Goal: Task Accomplishment & Management: Manage account settings

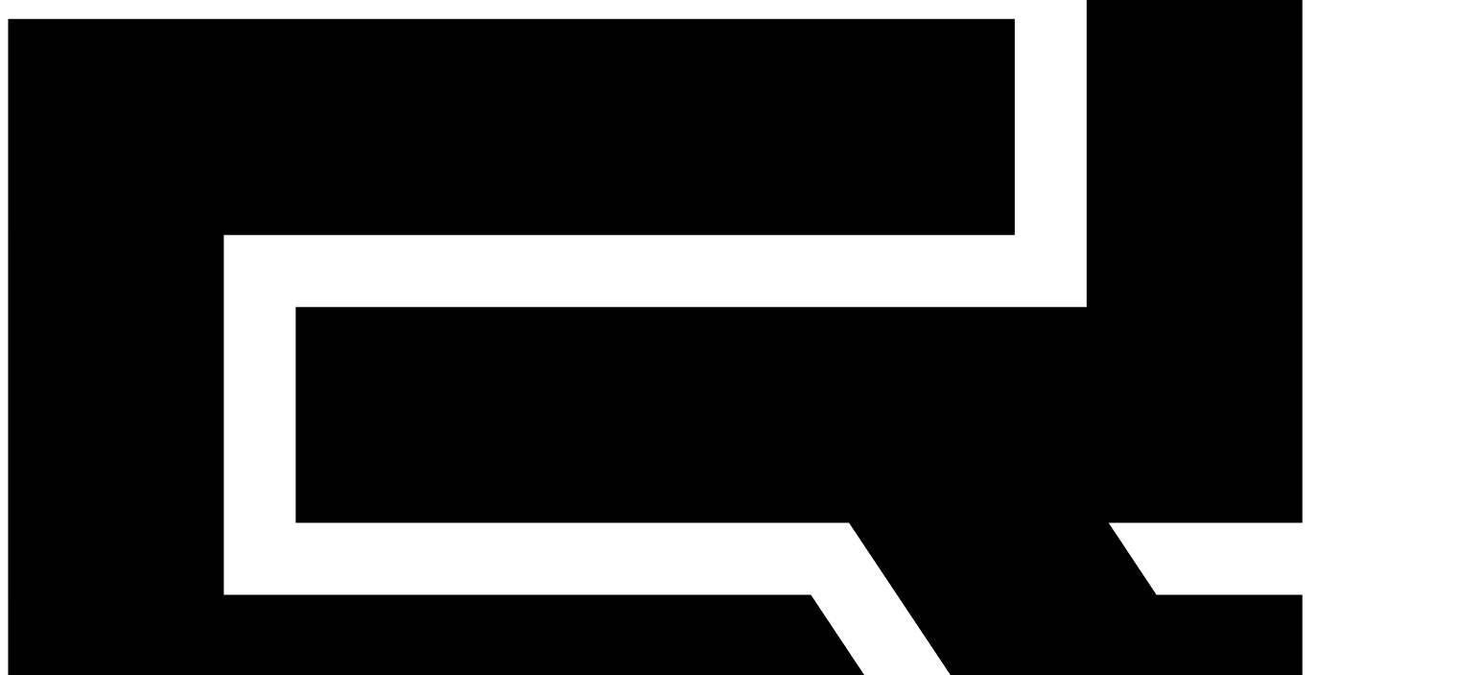
scroll to position [384, 0]
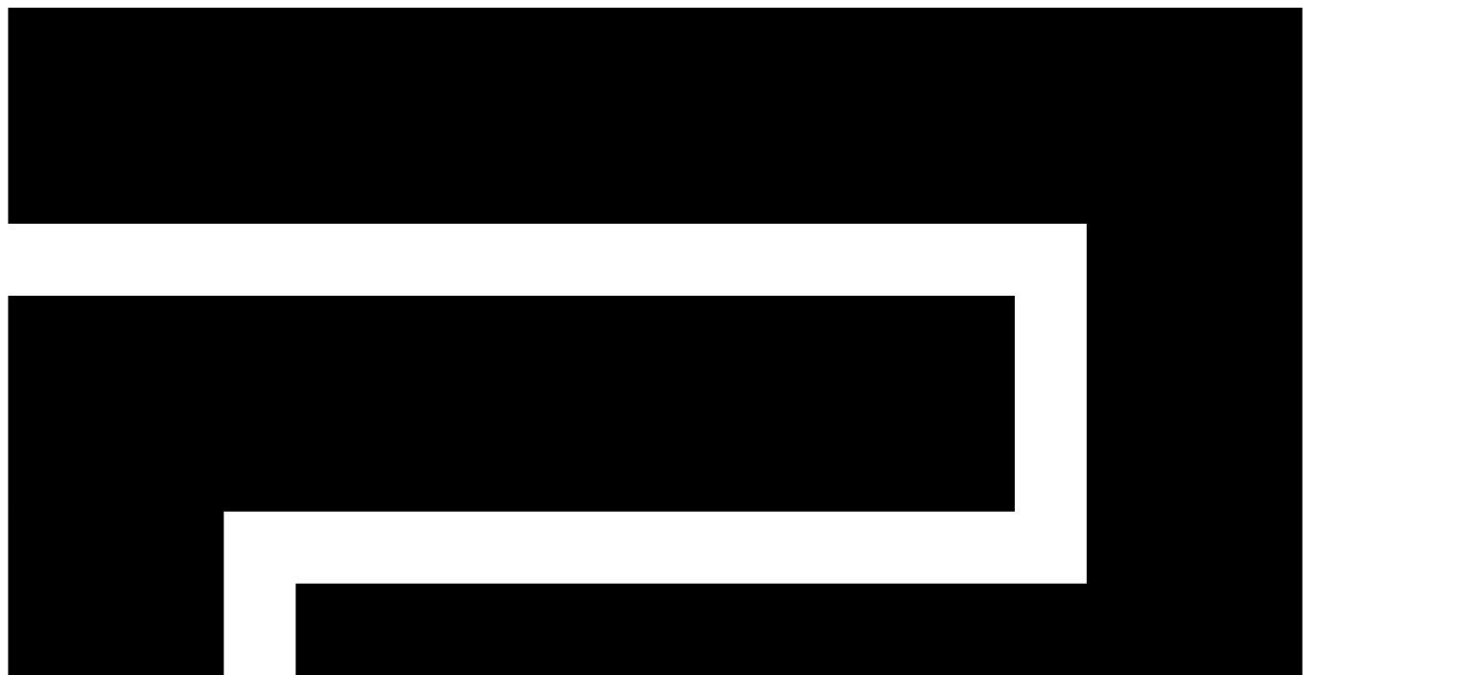
paste input "**********"
type input "**********"
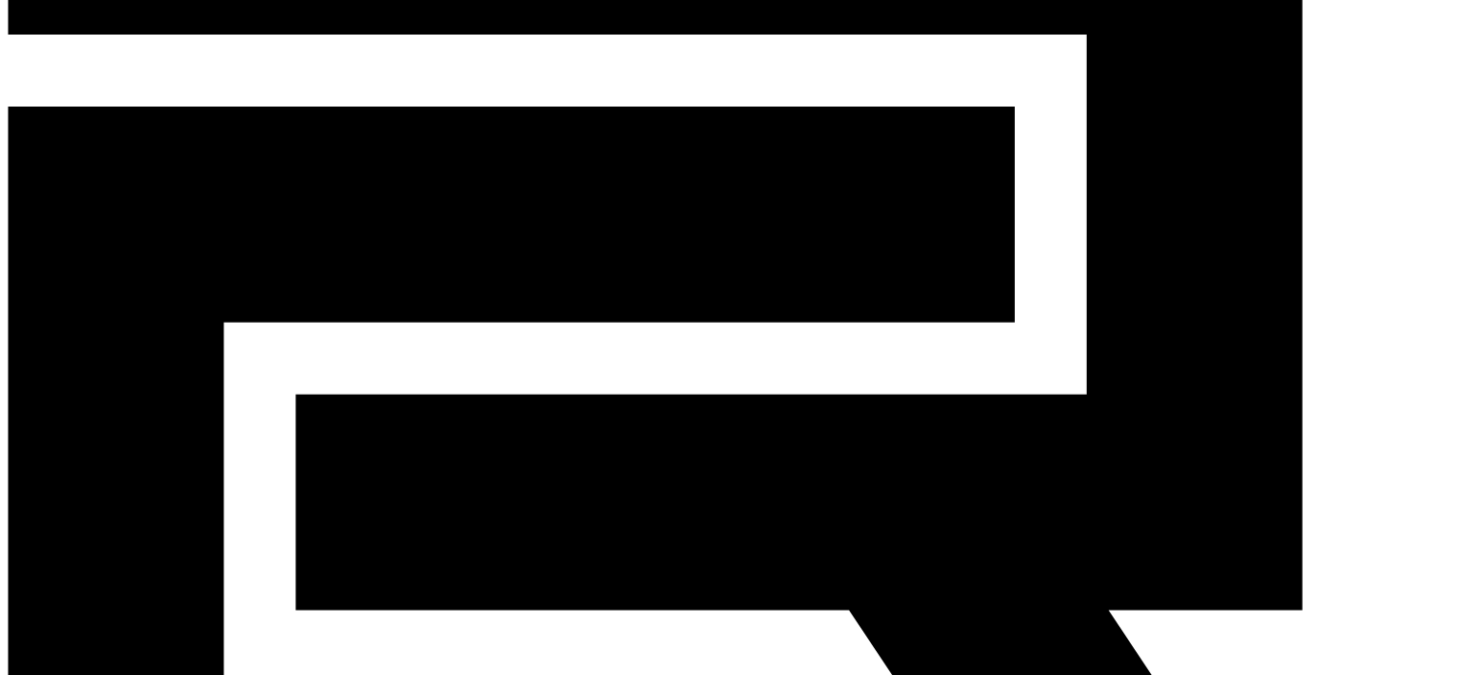
scroll to position [192, 0]
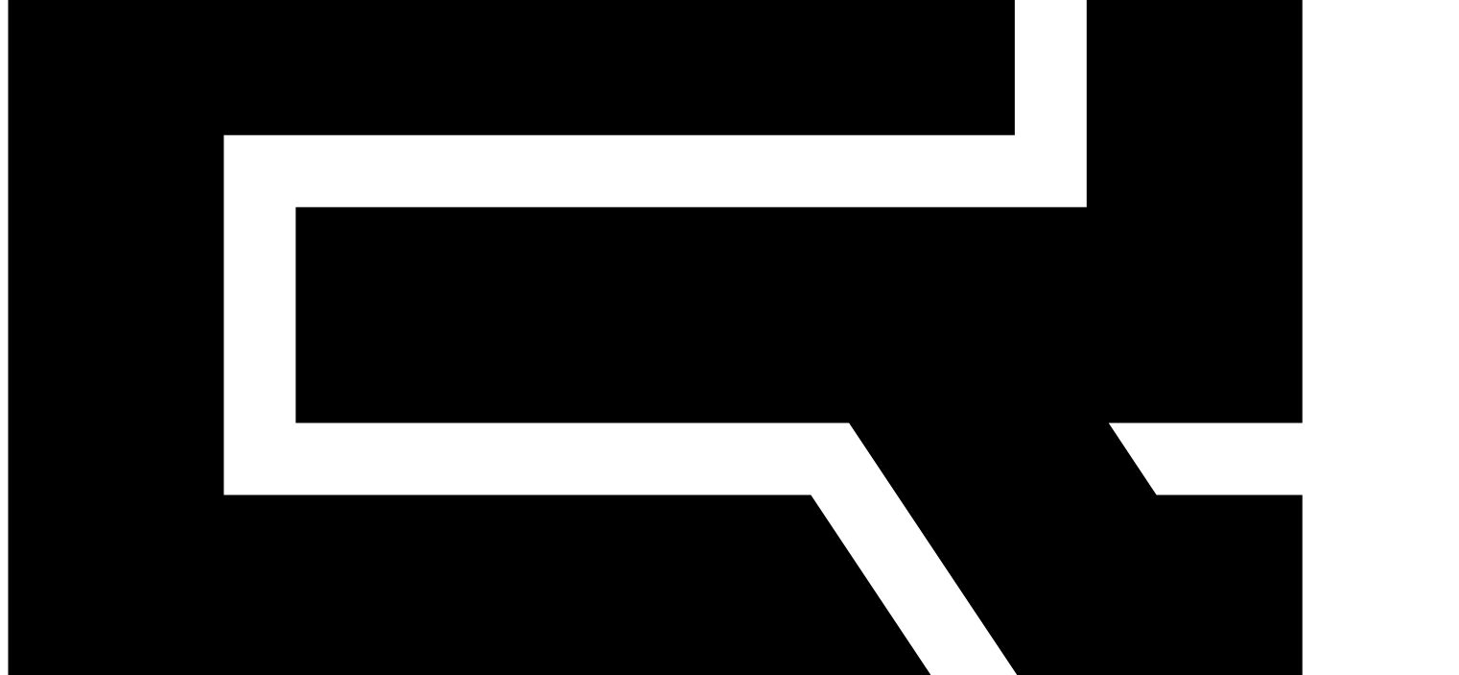
scroll to position [384, 0]
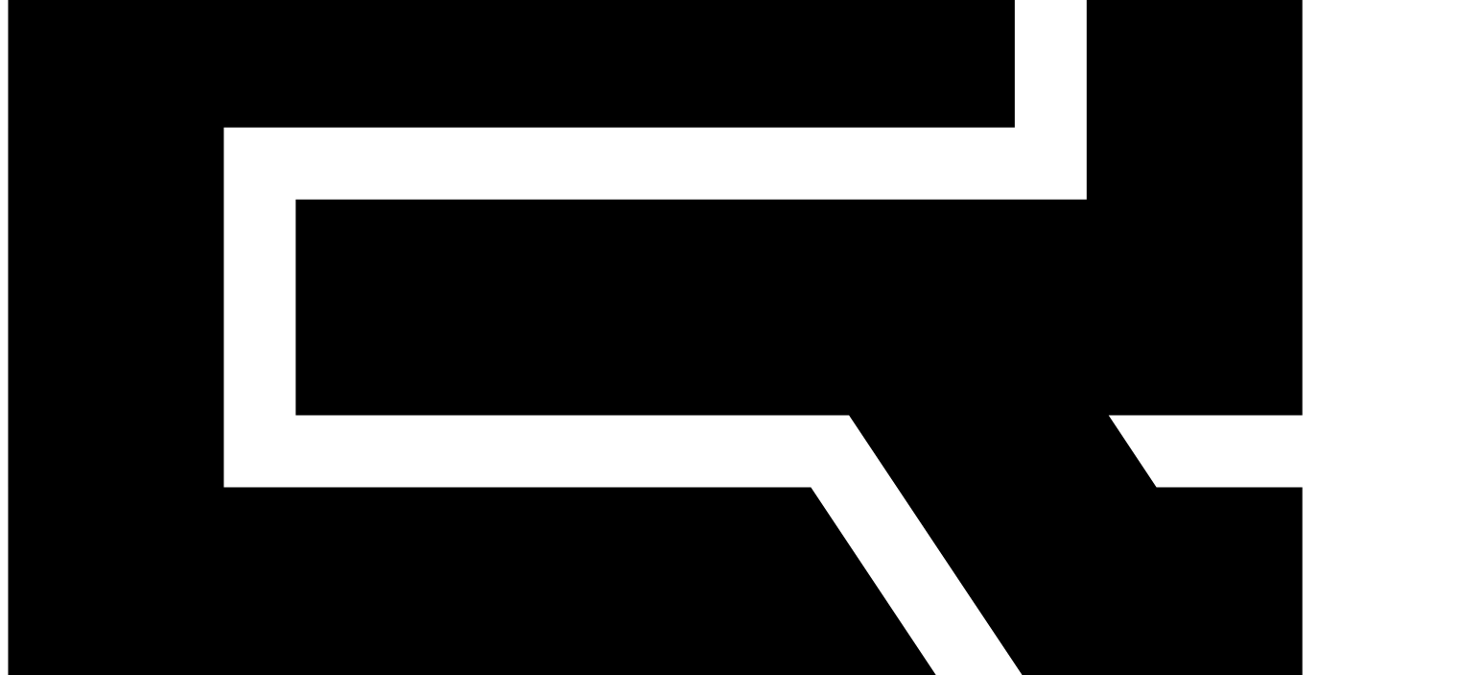
copy tr "palffyleventeistvan@gmail.com"
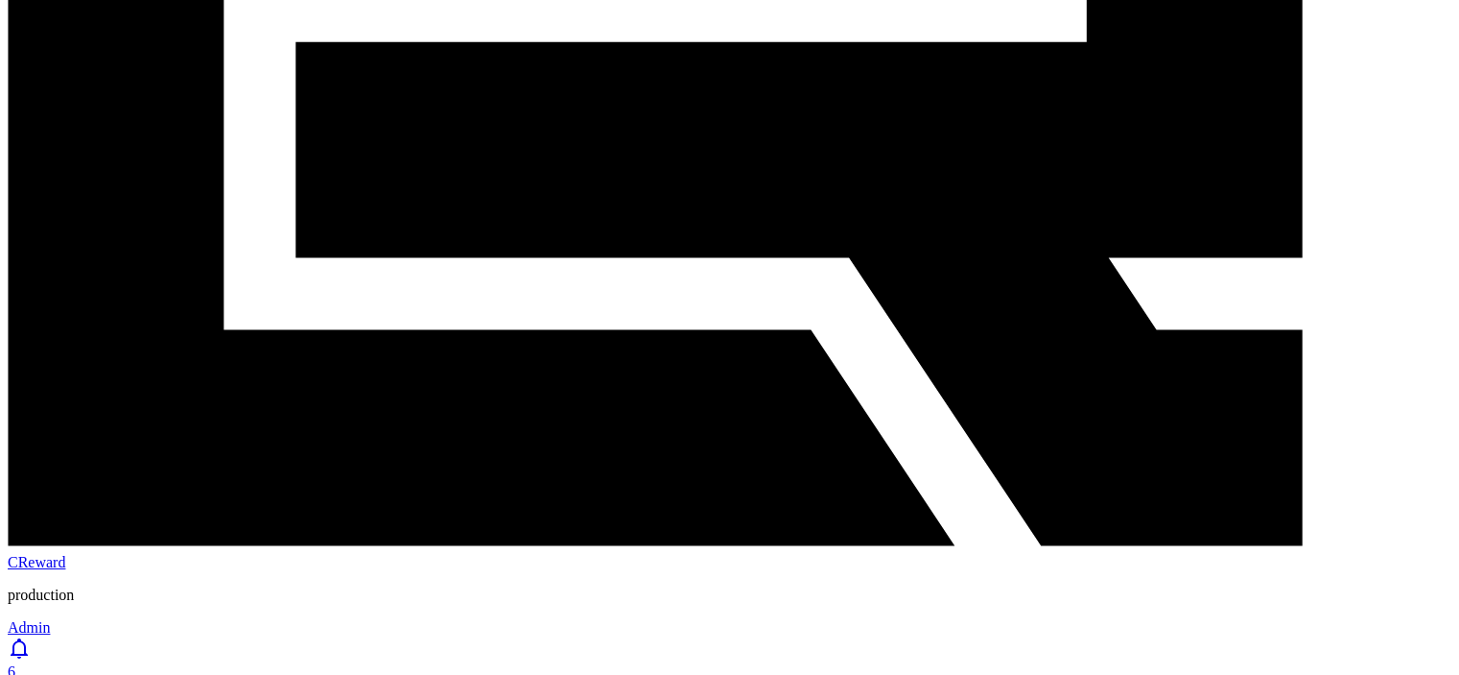
scroll to position [576, 0]
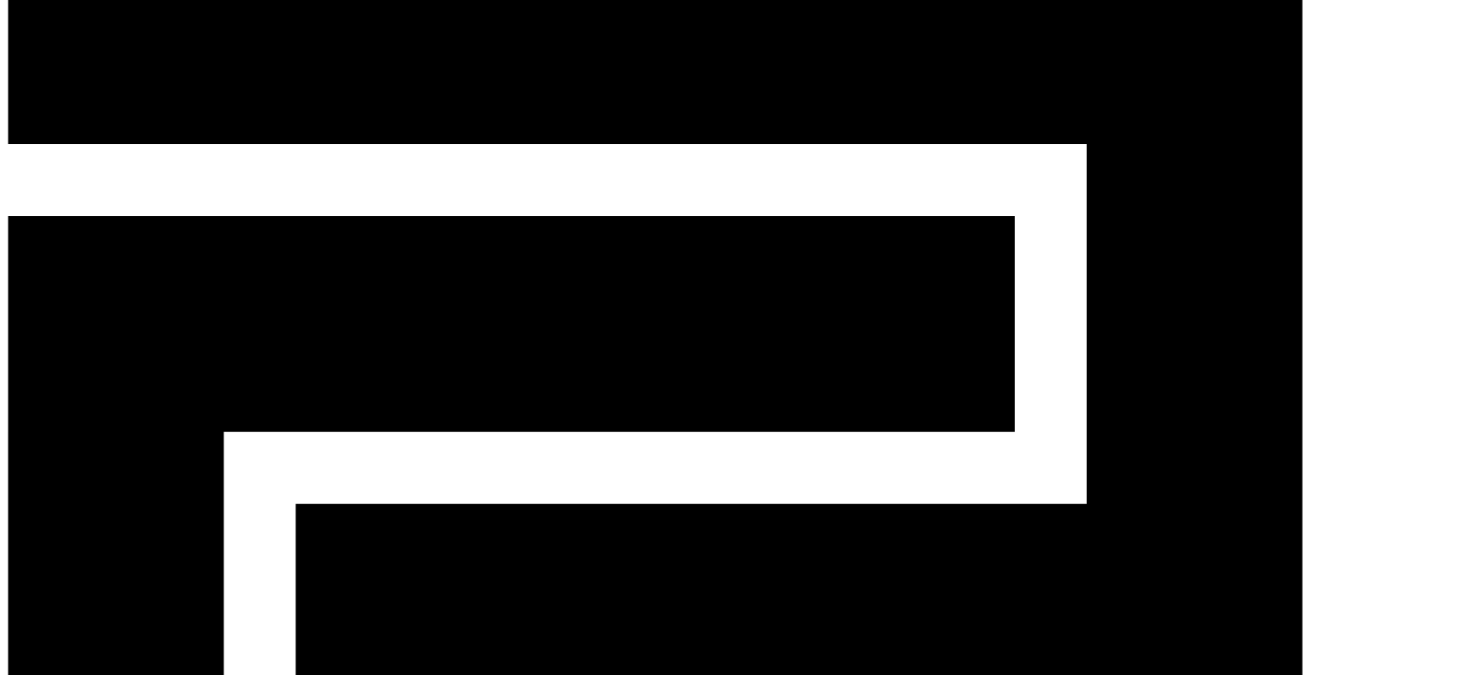
scroll to position [0, 0]
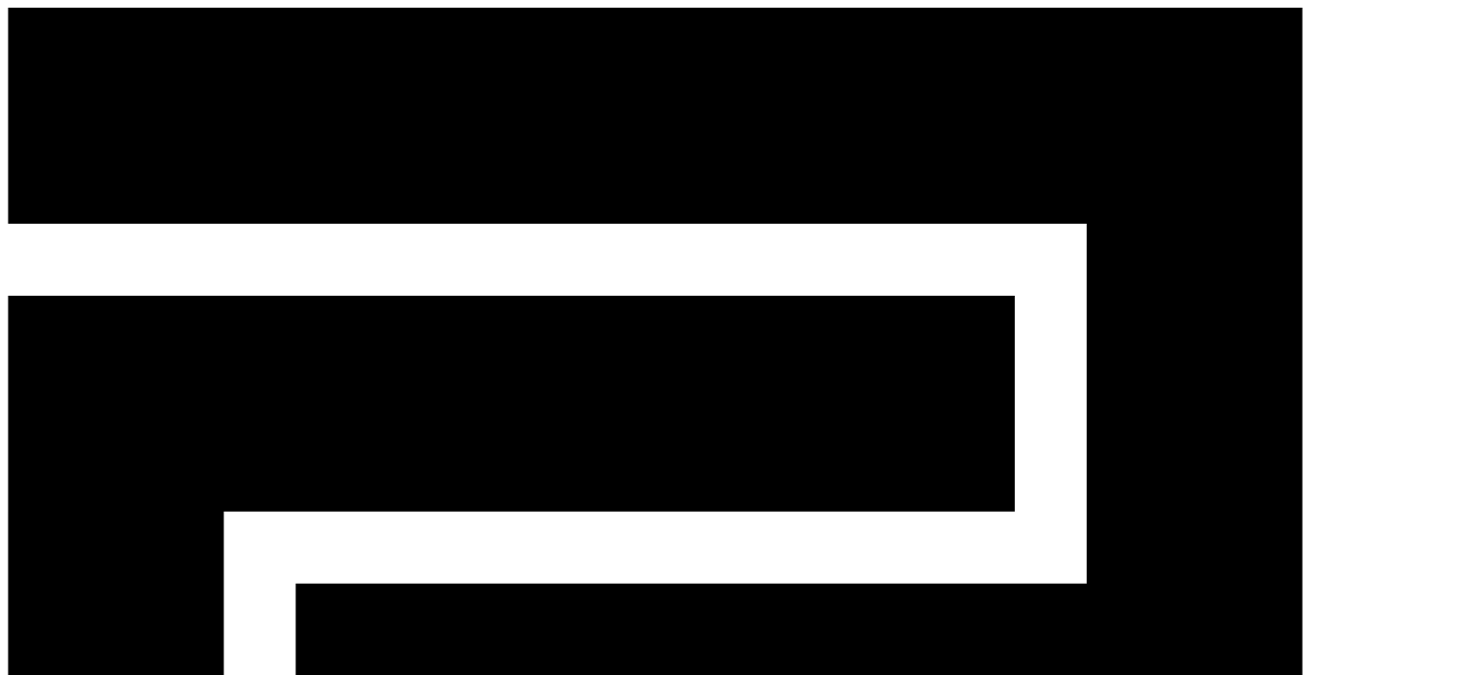
copy tr "katemate1975@gmail.com"
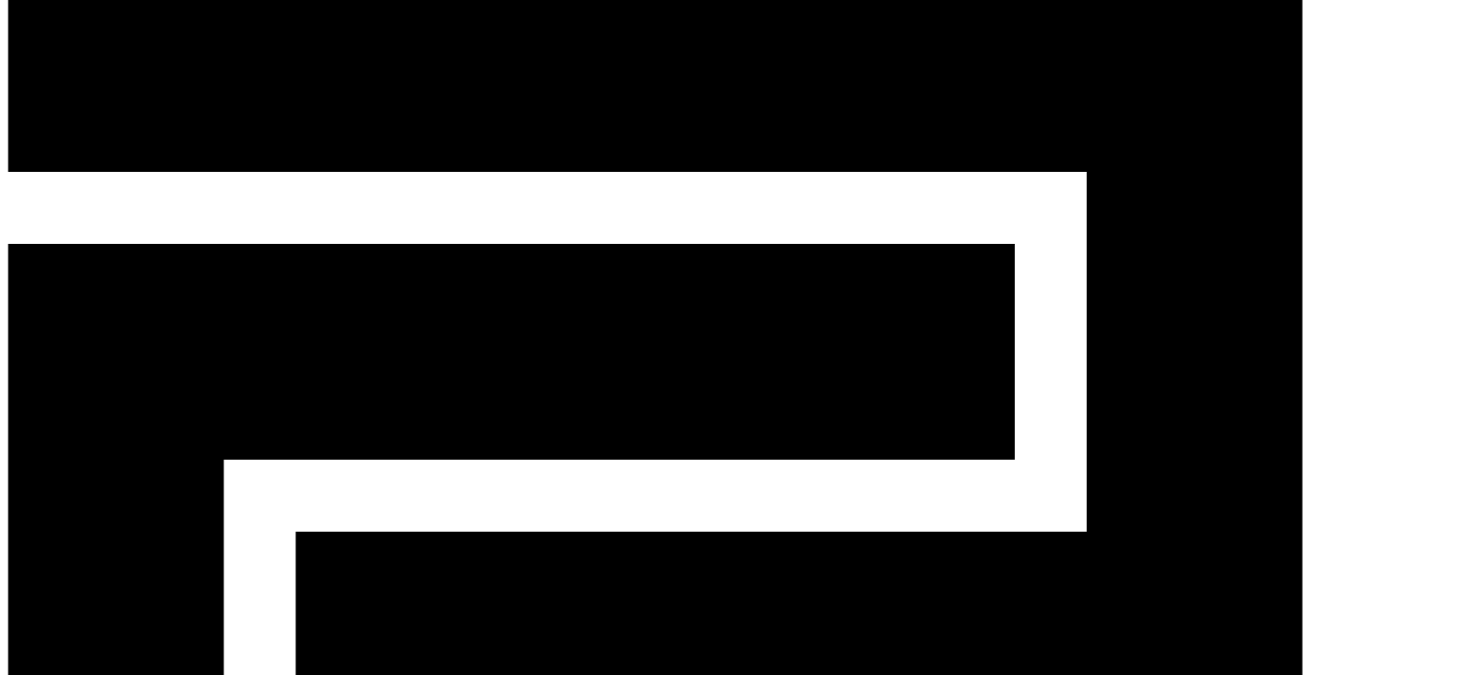
scroll to position [96, 0]
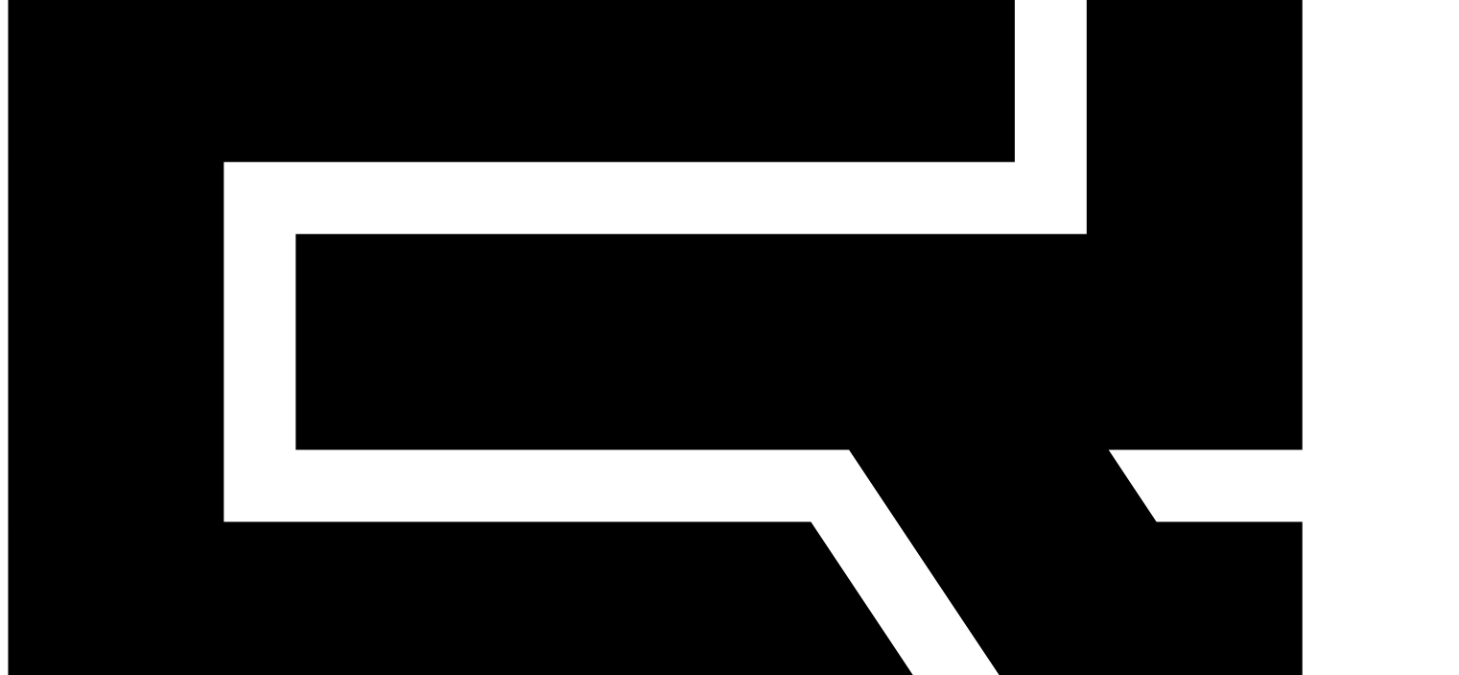
scroll to position [384, 0]
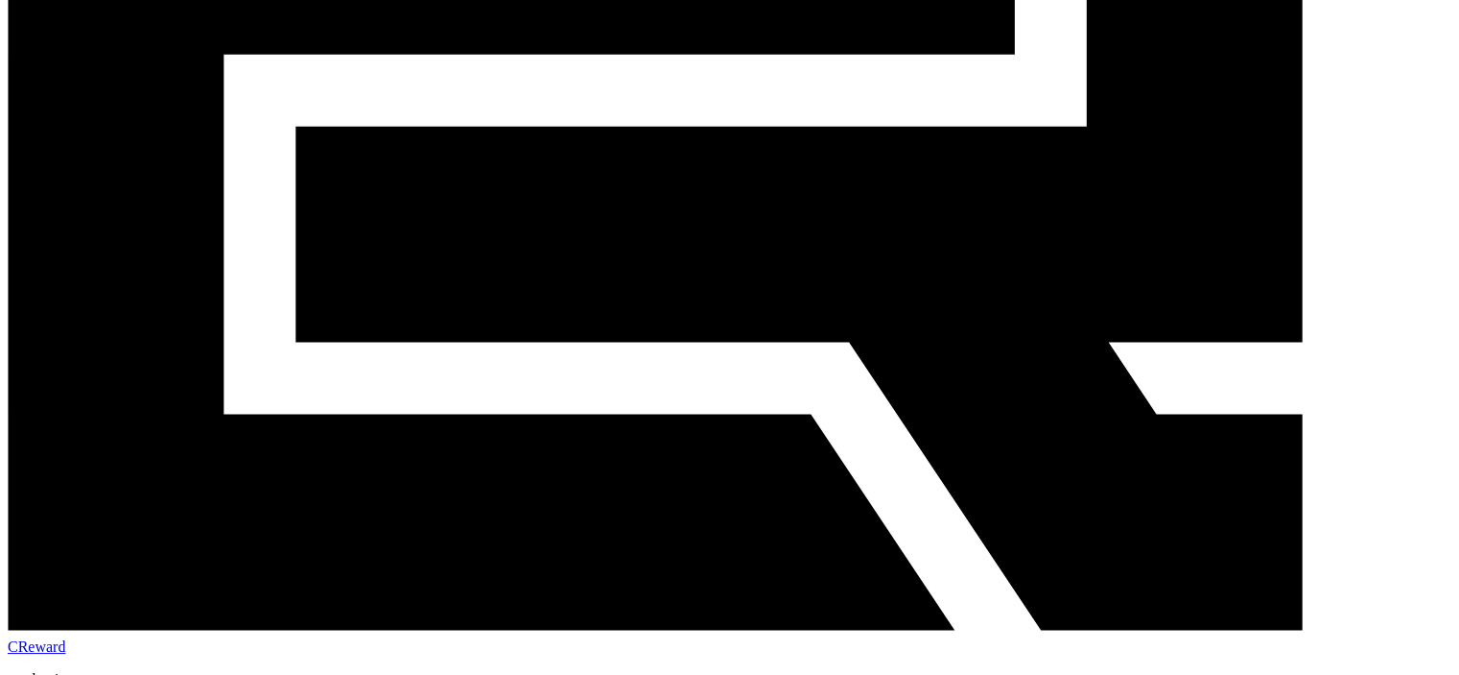
scroll to position [576, 0]
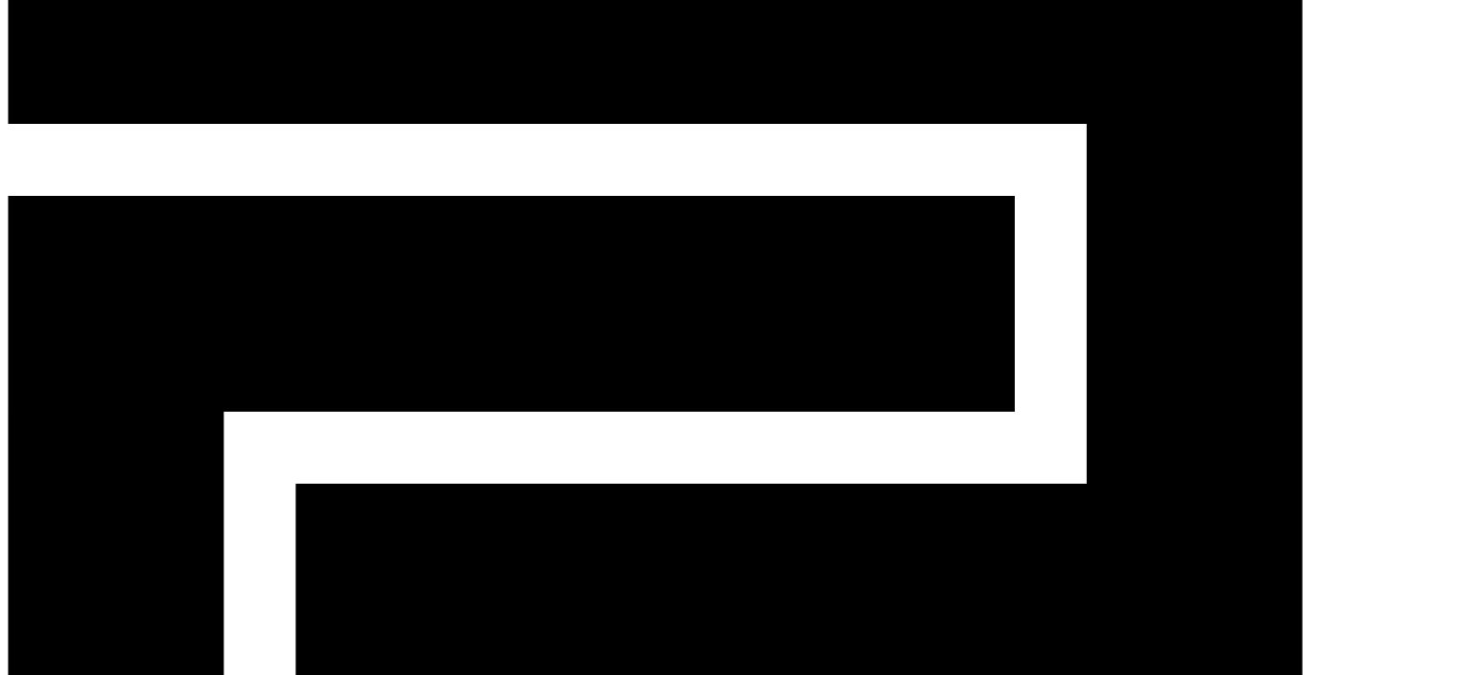
scroll to position [0, 0]
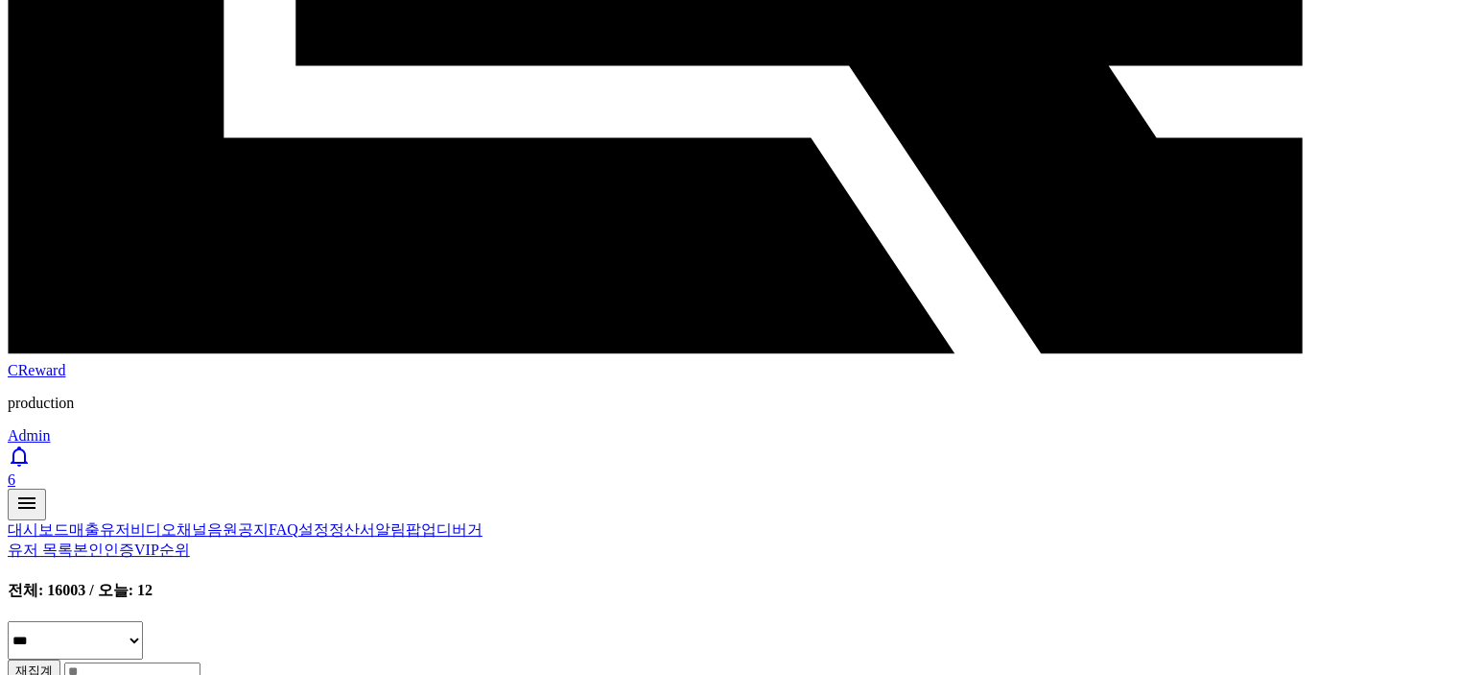
scroll to position [767, 0]
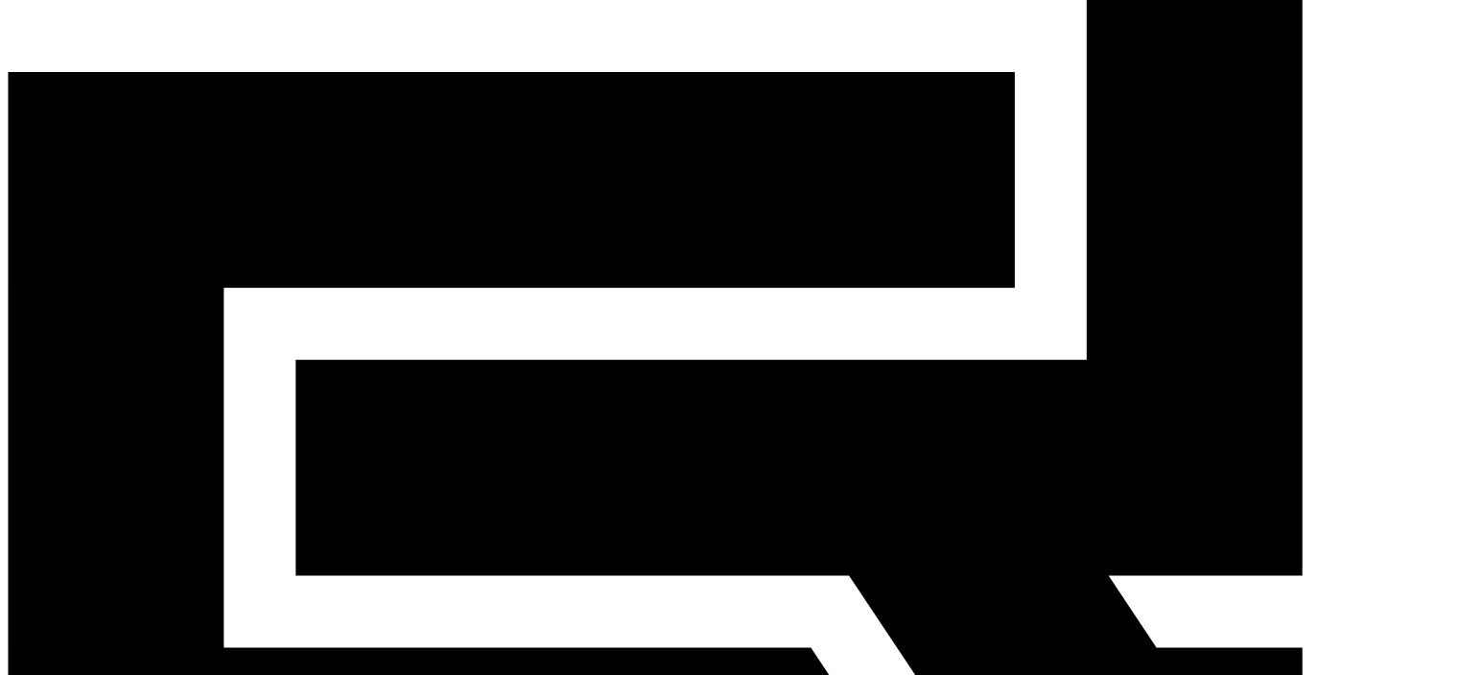
scroll to position [0, 0]
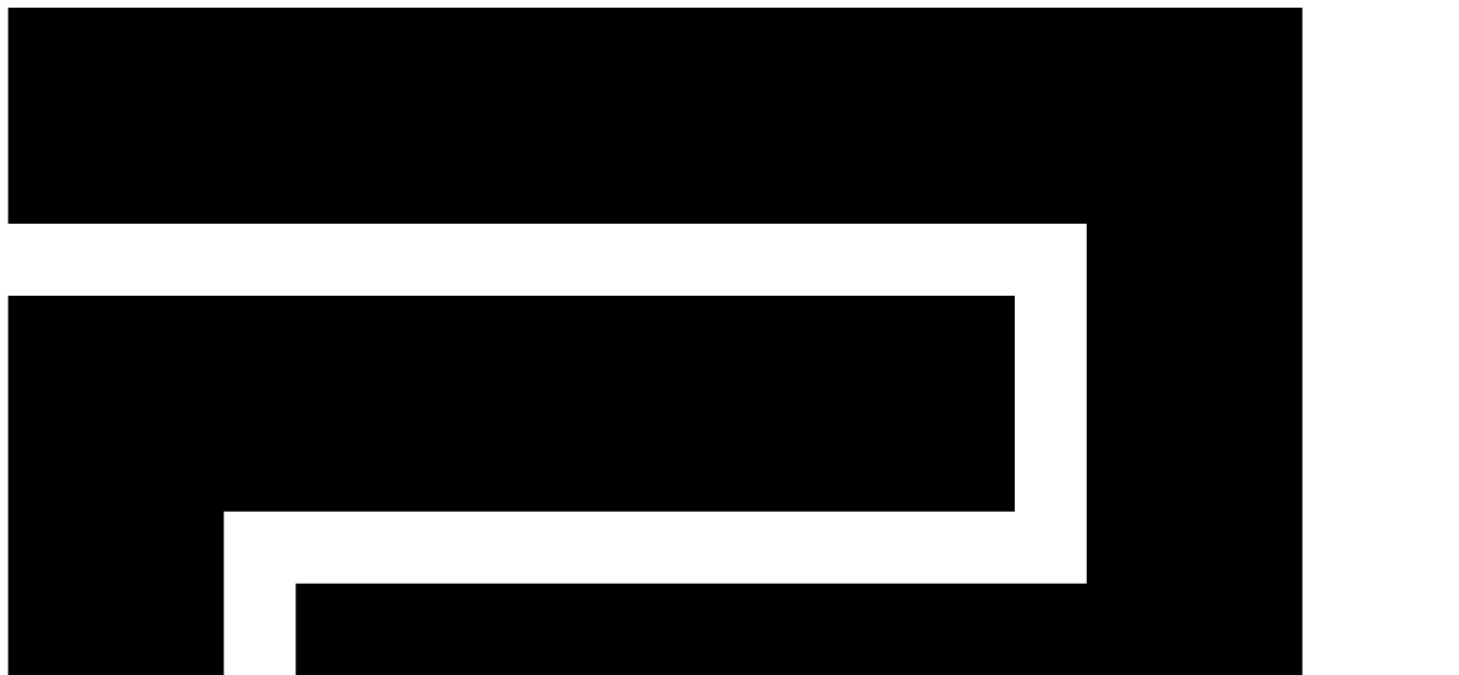
scroll to position [96, 0]
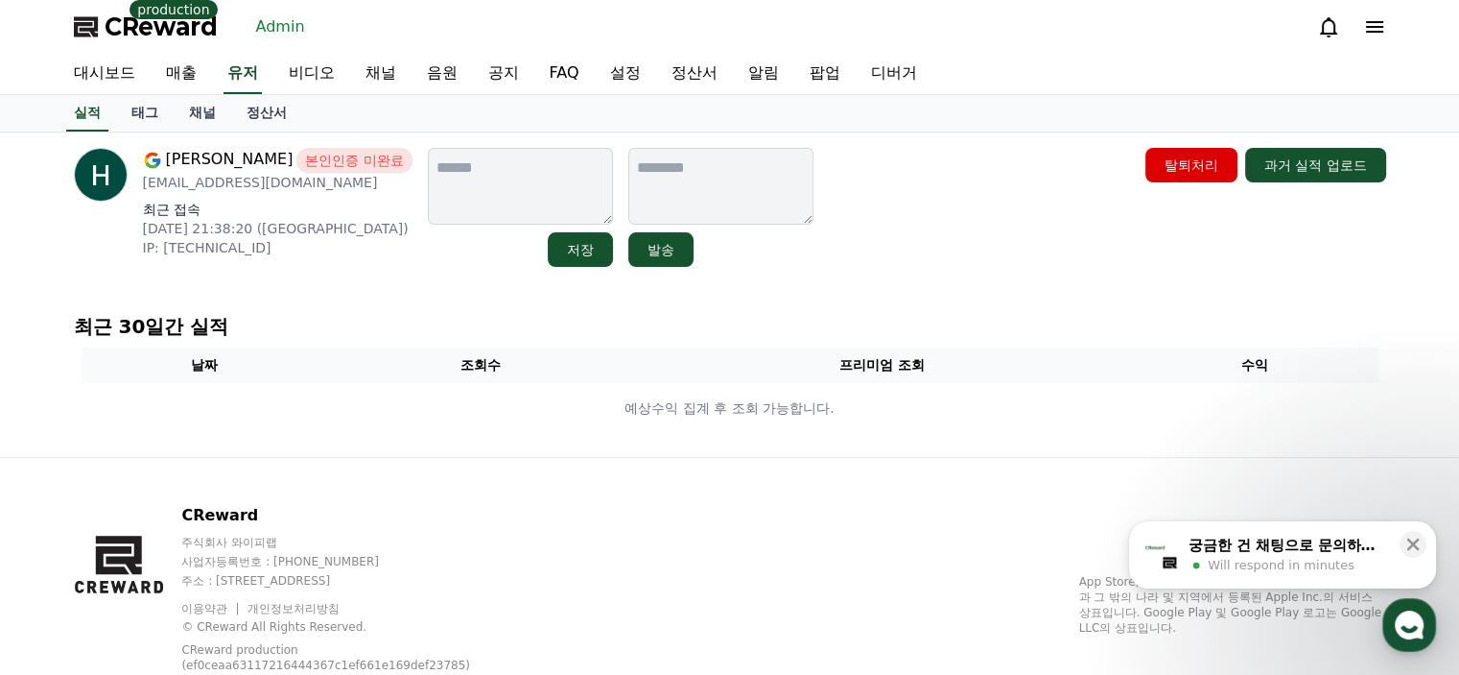
click at [311, 278] on div "Hajiyev Samad 본인인증 미완료 katemate1975@gmail.com 최근 접속 2025-08-12 21:38:20 (AZ) IP…" at bounding box center [730, 294] width 1343 height 324
click at [330, 300] on div "Hajiyev Samad 본인인증 미완료 katemate1975@gmail.com 최근 접속 2025-08-12 21:38:20 (AZ) IP…" at bounding box center [730, 294] width 1343 height 324
click at [195, 122] on link "채널" at bounding box center [203, 113] width 58 height 36
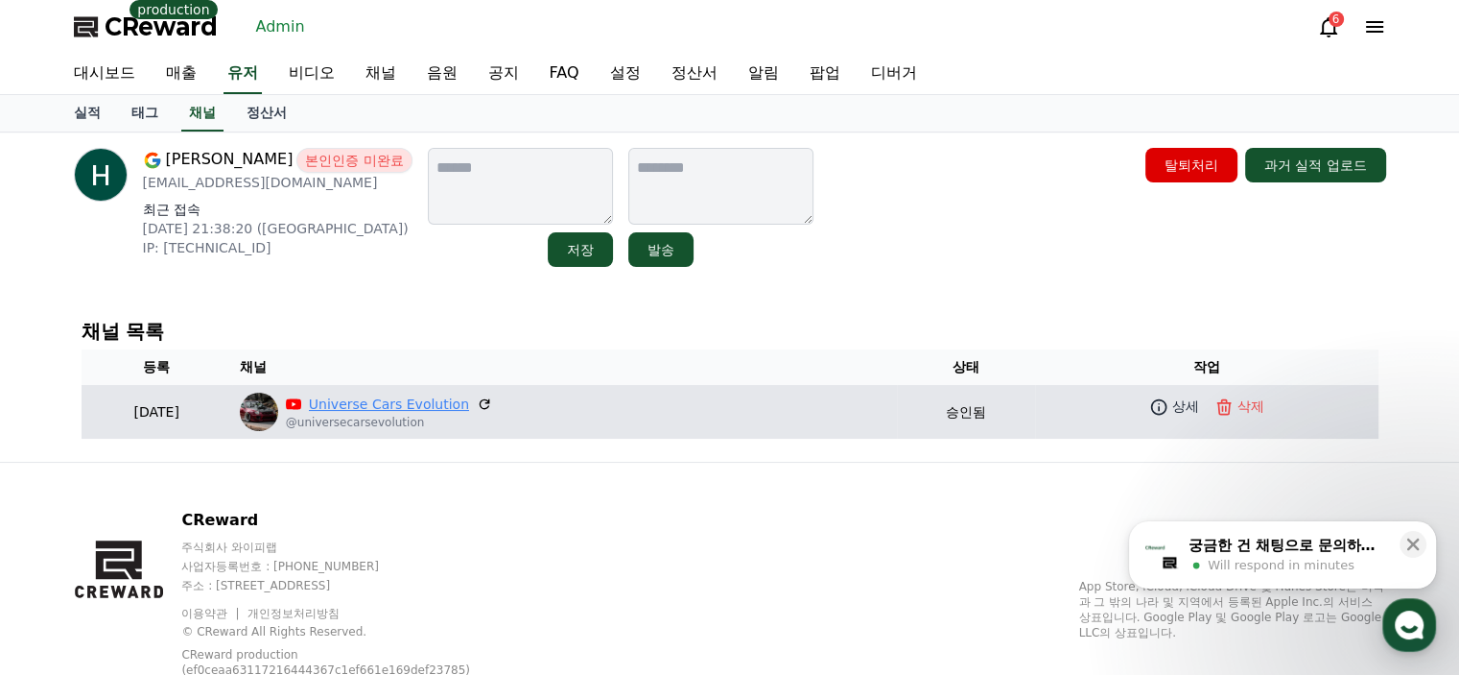
click at [461, 406] on link "Universe Cars Evolution" at bounding box center [389, 404] width 160 height 20
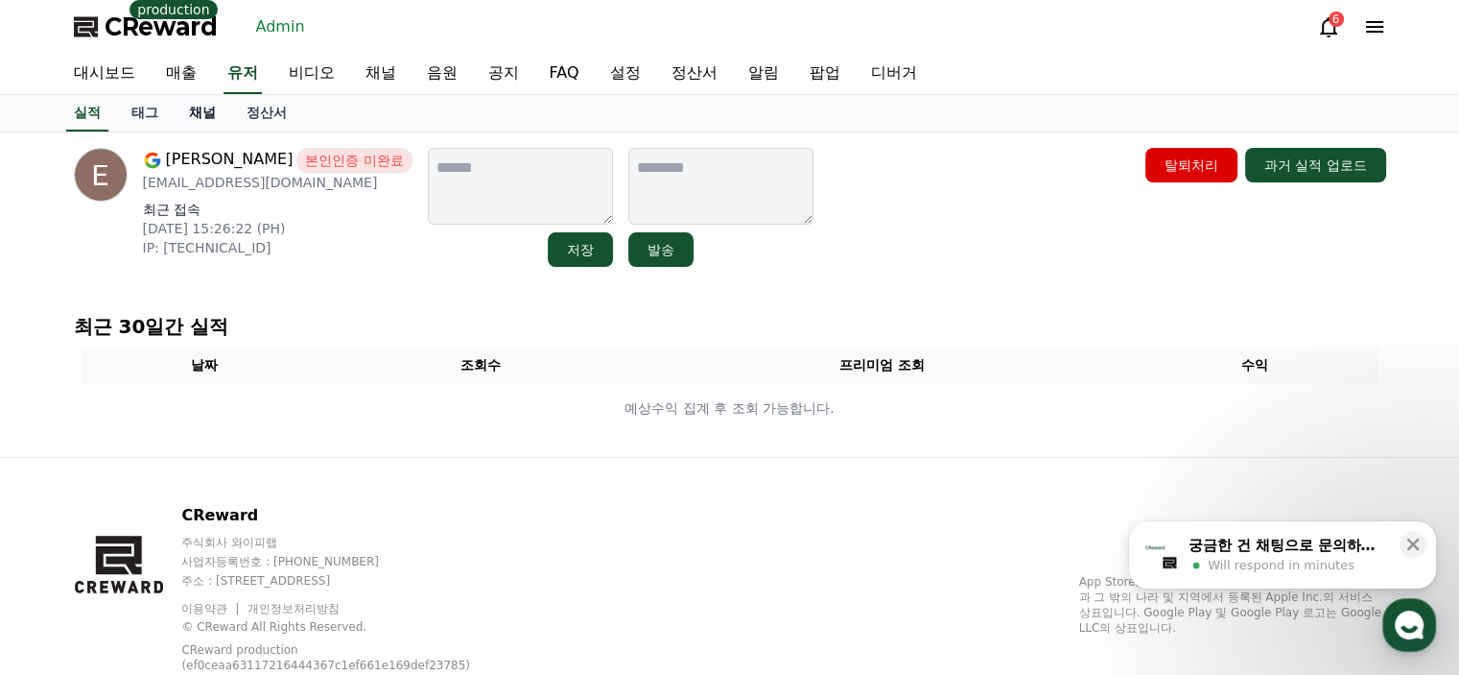
click at [210, 126] on link "채널" at bounding box center [203, 113] width 58 height 36
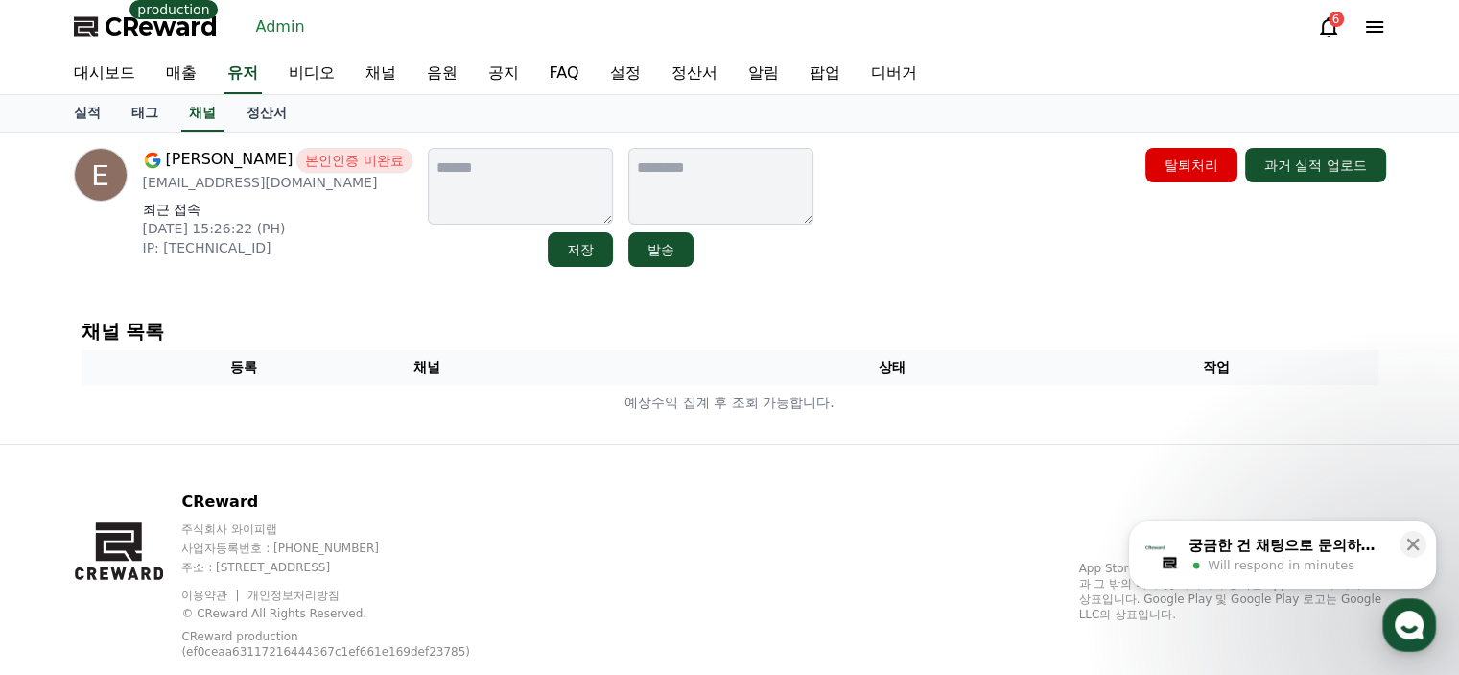
click at [218, 182] on p "[EMAIL_ADDRESS][DOMAIN_NAME]" at bounding box center [278, 182] width 270 height 19
copy div "[EMAIL_ADDRESS][DOMAIN_NAME]"
